Goal: Information Seeking & Learning: Learn about a topic

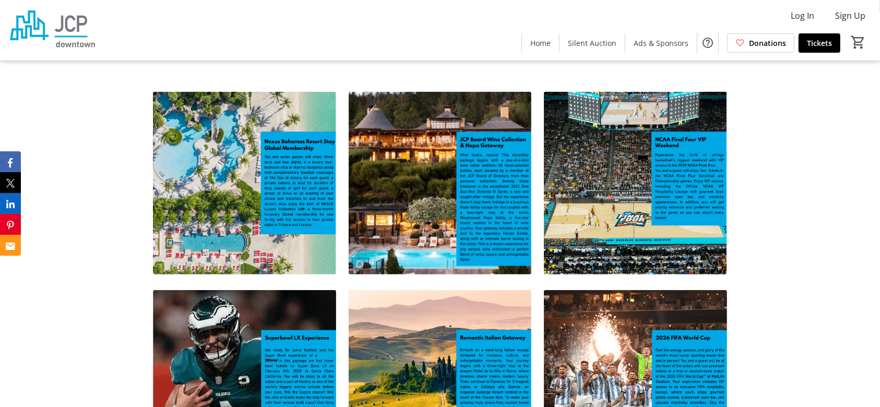
scroll to position [739, 0]
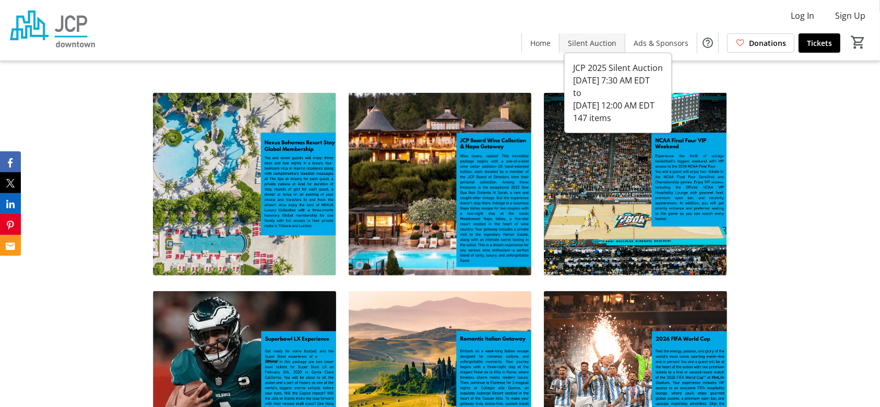
click at [594, 45] on span "Silent Auction" at bounding box center [592, 43] width 49 height 11
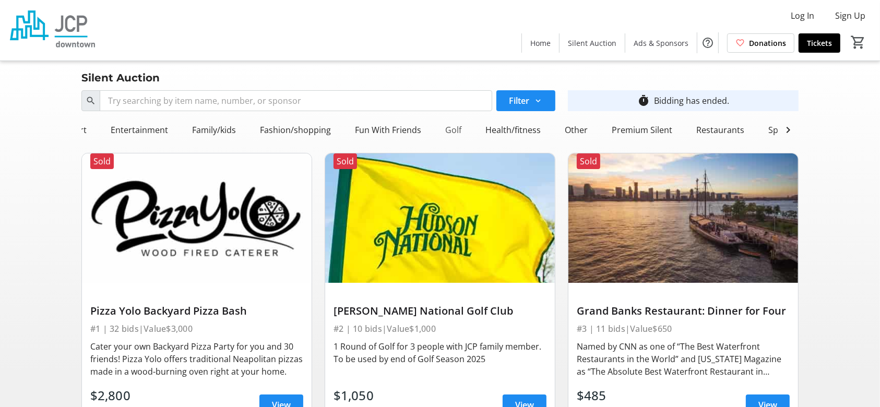
scroll to position [0, 240]
click at [783, 129] on div "Travel" at bounding box center [793, 130] width 32 height 21
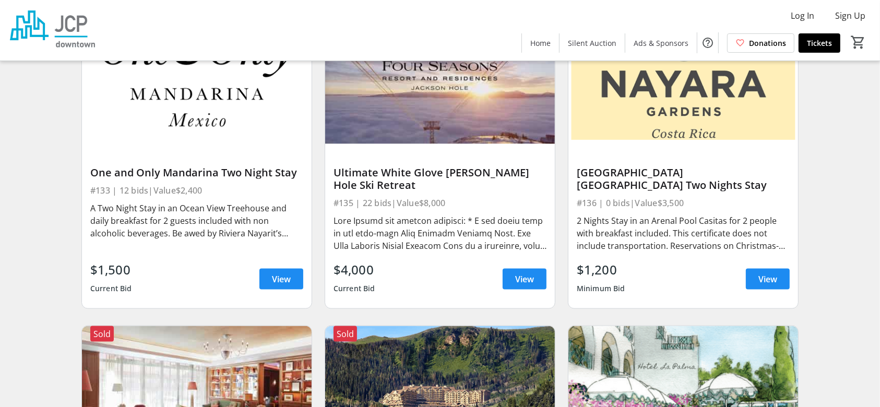
scroll to position [1384, 0]
click at [766, 285] on span "View" at bounding box center [768, 279] width 19 height 13
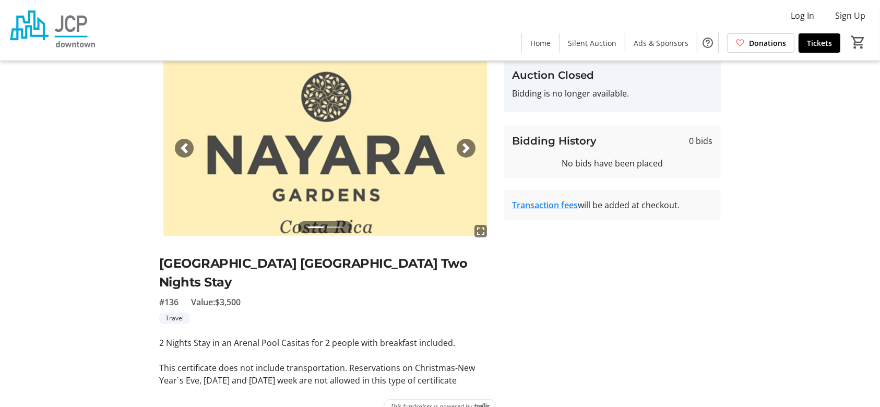
scroll to position [42, 0]
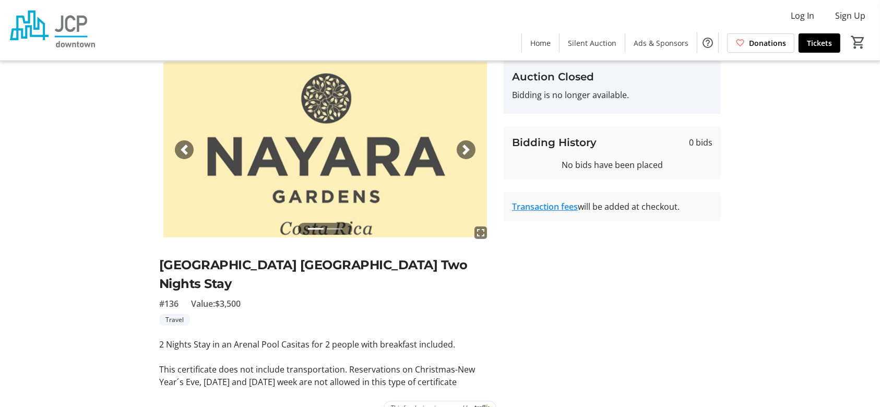
click at [464, 147] on span "button" at bounding box center [466, 150] width 10 height 10
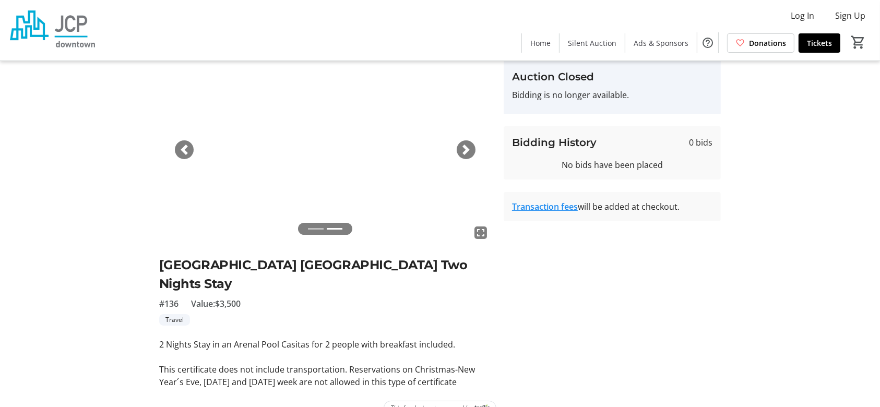
click at [464, 147] on span "button" at bounding box center [466, 150] width 10 height 10
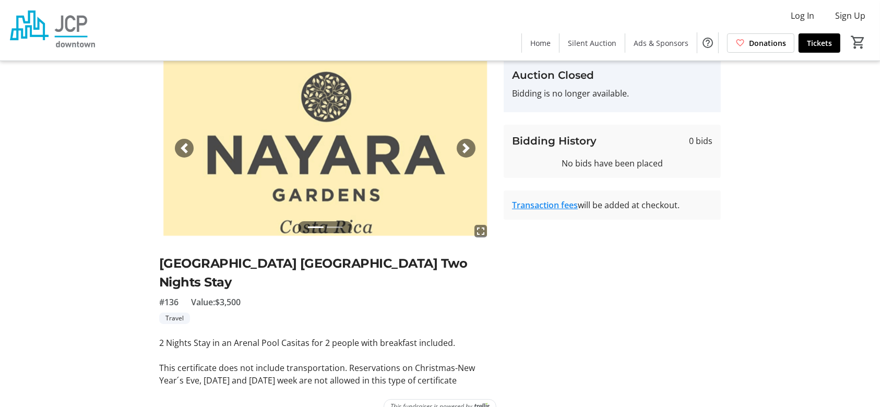
scroll to position [0, 0]
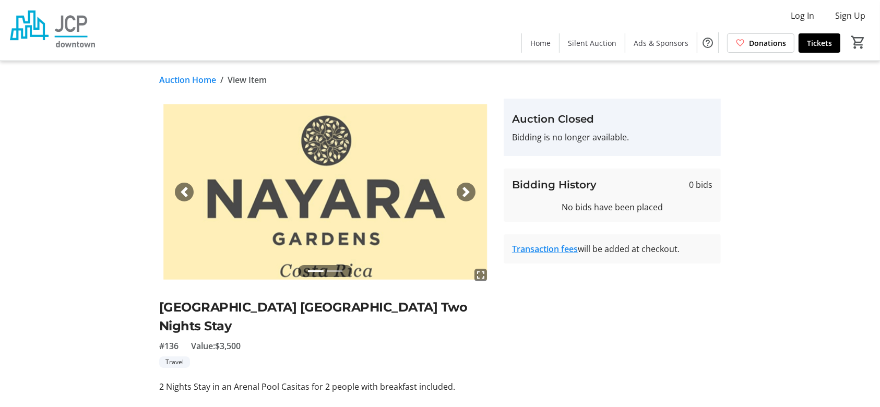
click at [190, 79] on link "Auction Home" at bounding box center [187, 80] width 57 height 13
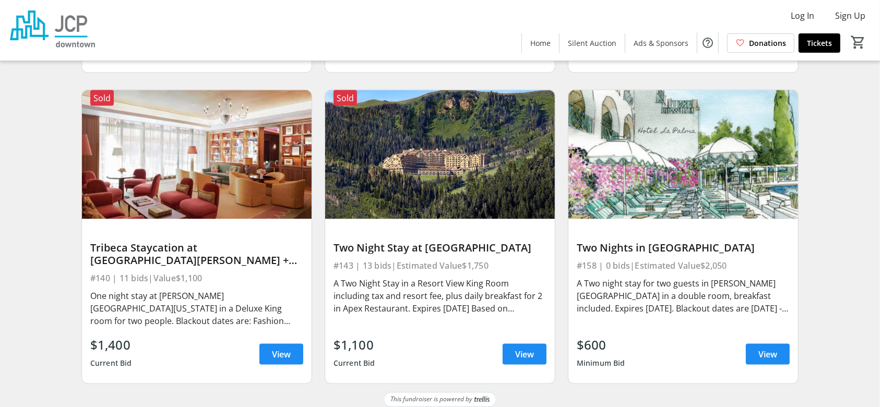
scroll to position [1625, 0]
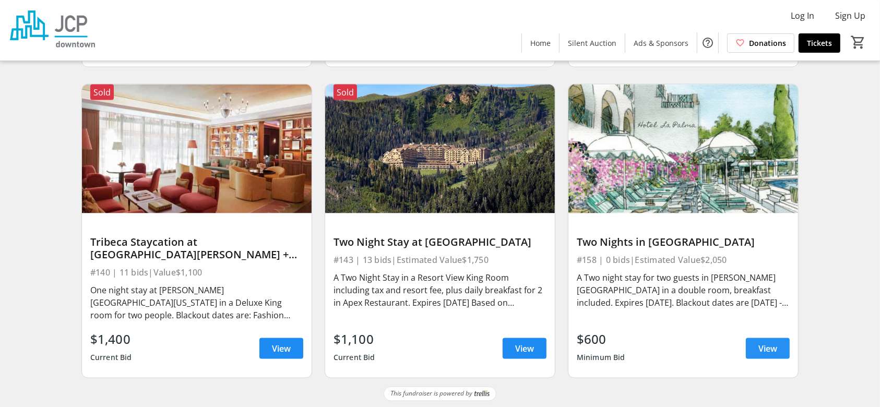
click at [771, 342] on span "View" at bounding box center [768, 348] width 19 height 13
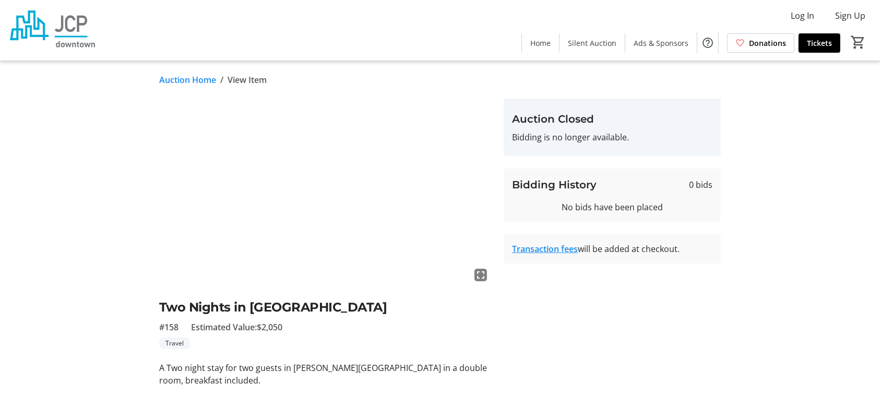
click at [194, 78] on link "Auction Home" at bounding box center [187, 80] width 57 height 13
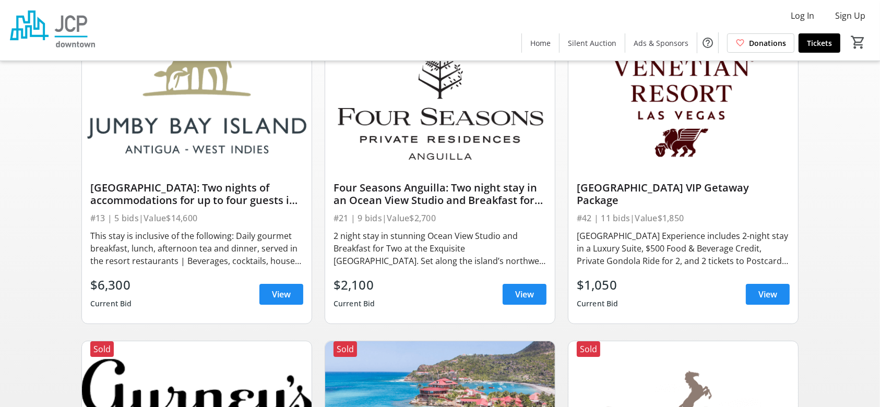
scroll to position [124, 0]
click at [765, 306] on span at bounding box center [768, 293] width 44 height 25
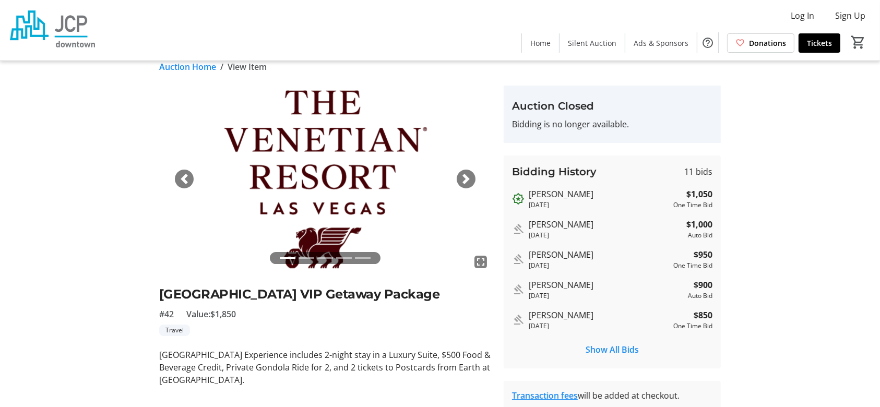
scroll to position [14, 0]
click at [469, 181] on span "button" at bounding box center [466, 178] width 10 height 10
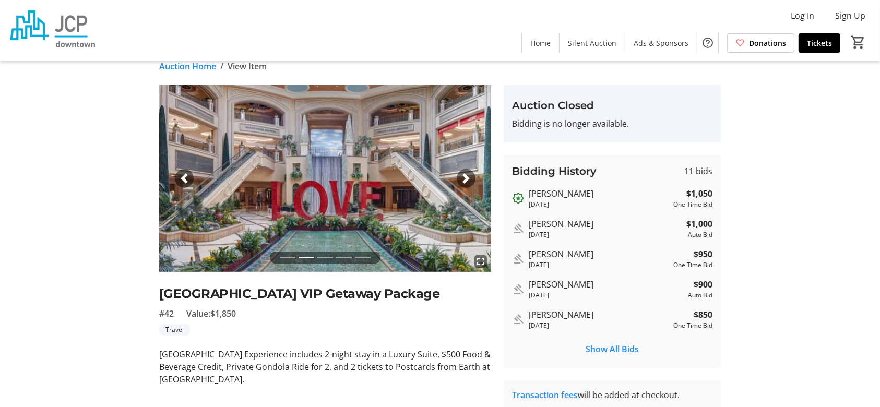
click at [469, 181] on span "button" at bounding box center [466, 178] width 10 height 10
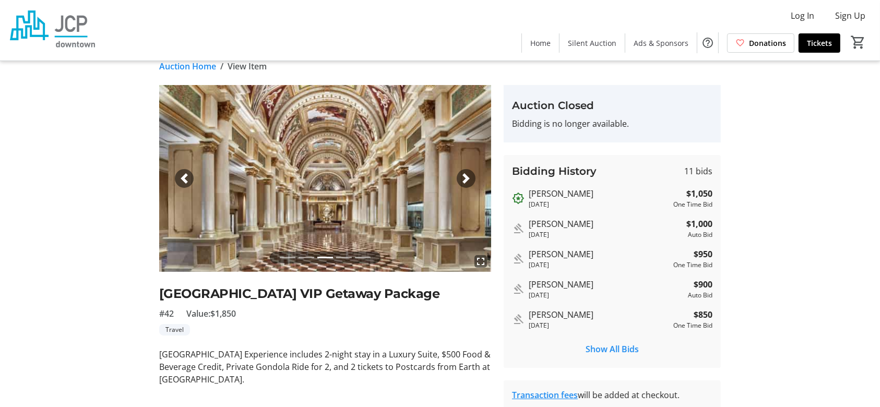
click at [469, 181] on span "button" at bounding box center [466, 178] width 10 height 10
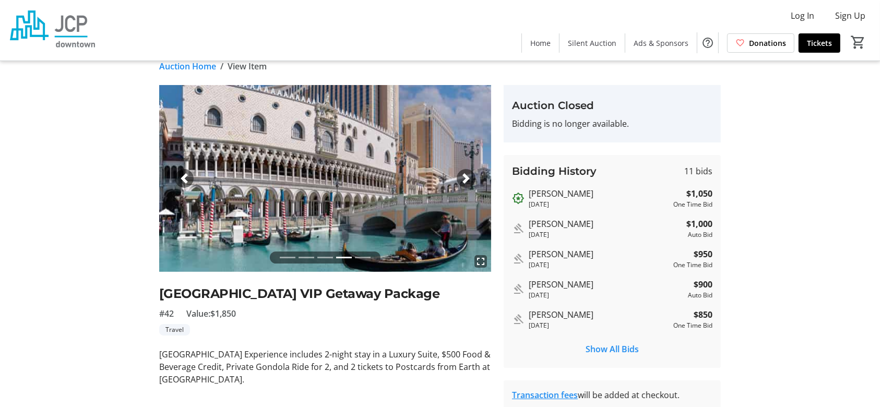
click at [469, 181] on span "button" at bounding box center [466, 178] width 10 height 10
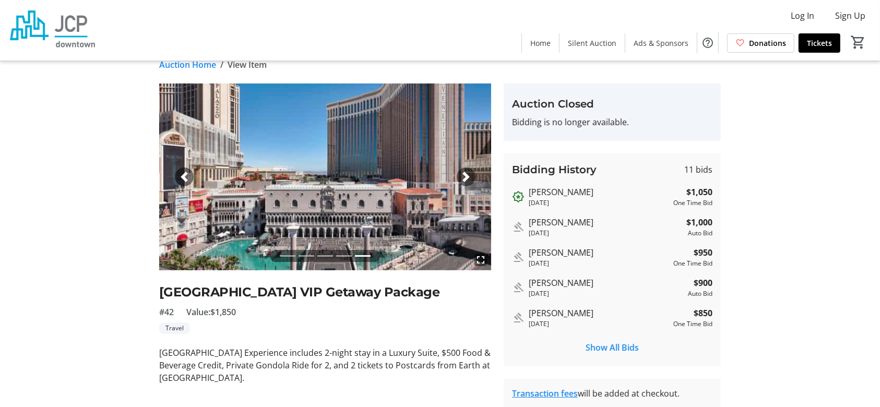
scroll to position [0, 0]
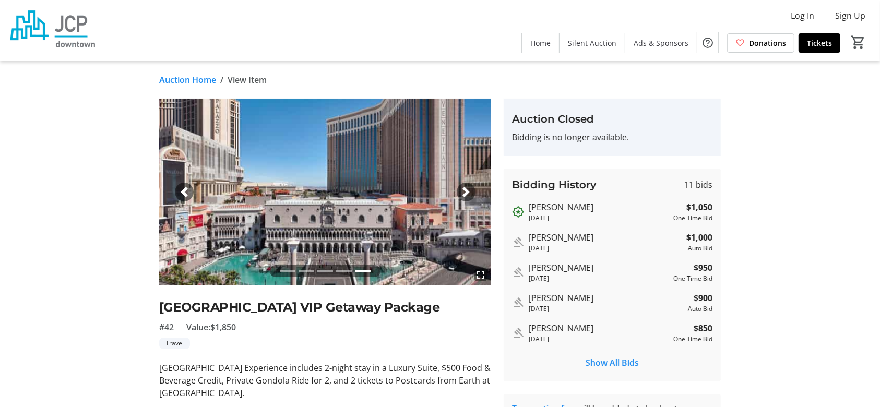
click at [192, 185] on img at bounding box center [325, 192] width 332 height 187
click at [180, 196] on span "button" at bounding box center [184, 192] width 10 height 10
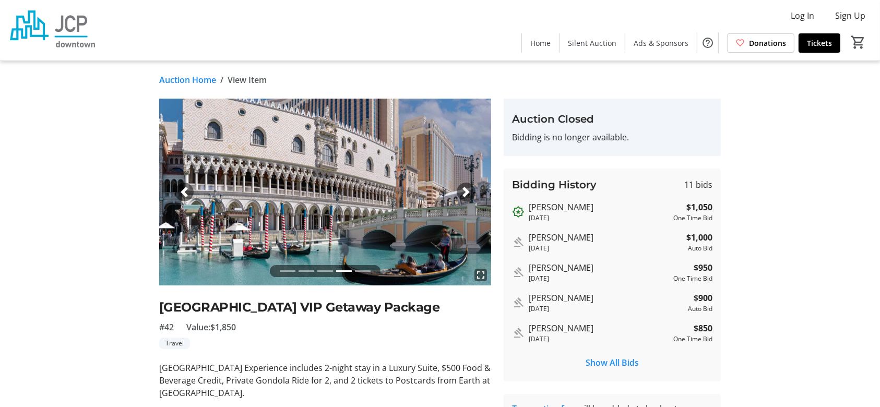
click at [182, 199] on div "Previous" at bounding box center [184, 192] width 19 height 19
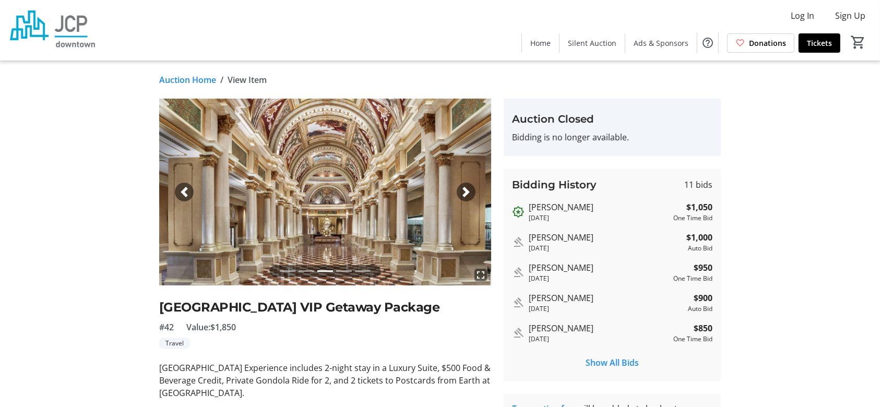
click at [182, 199] on div "Previous" at bounding box center [184, 192] width 19 height 19
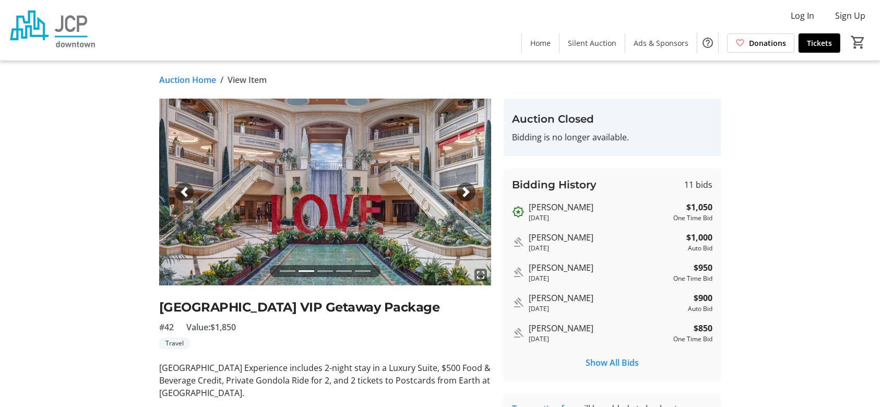
click at [182, 199] on div "Previous" at bounding box center [184, 192] width 19 height 19
